Goal: Navigation & Orientation: Find specific page/section

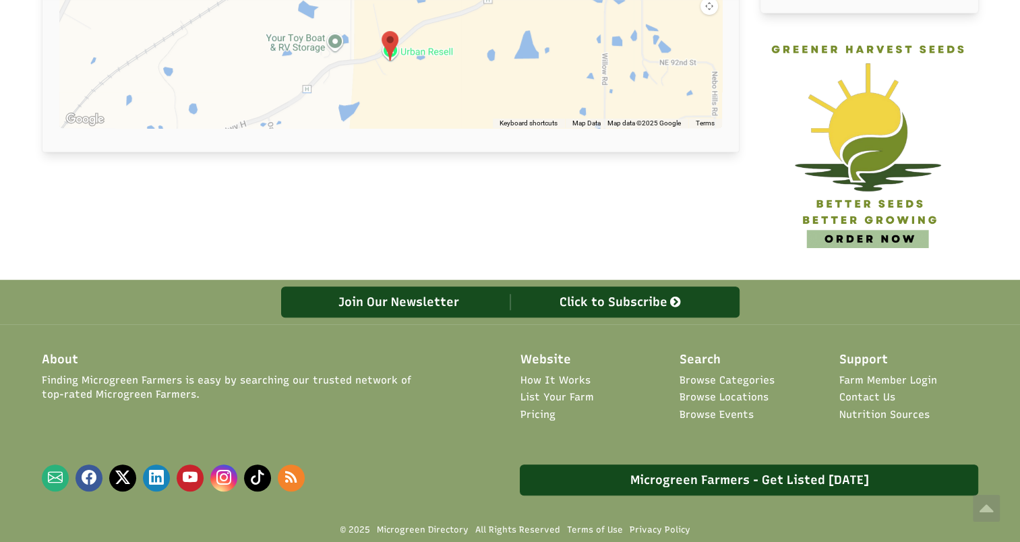
scroll to position [601, 0]
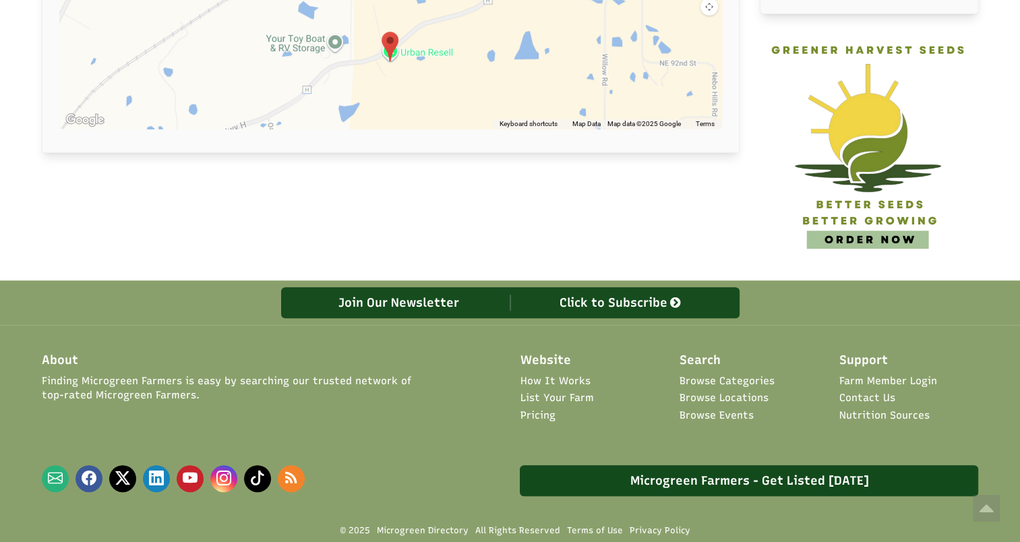
click at [572, 374] on link "How It Works" at bounding box center [555, 381] width 70 height 14
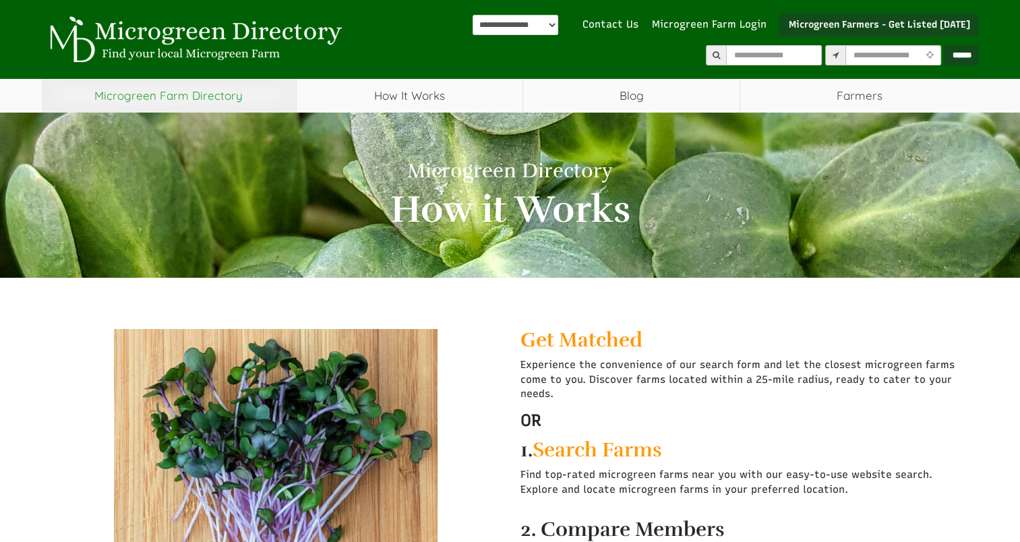
click at [206, 89] on link "Microgreen Farm Directory" at bounding box center [169, 96] width 254 height 34
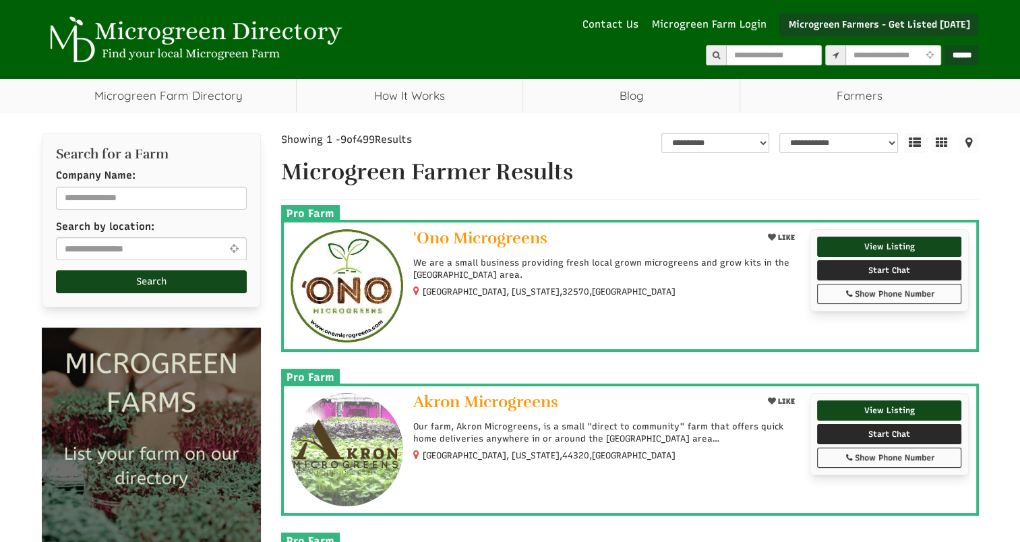
select select "Language Translate Widget"
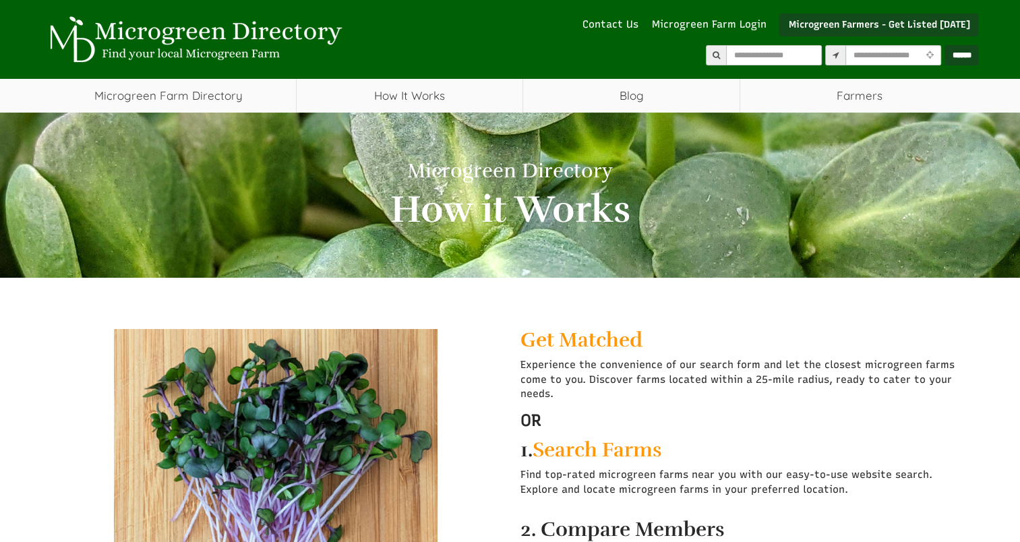
select select "Language Translate Widget"
